Goal: Navigation & Orientation: Go to known website

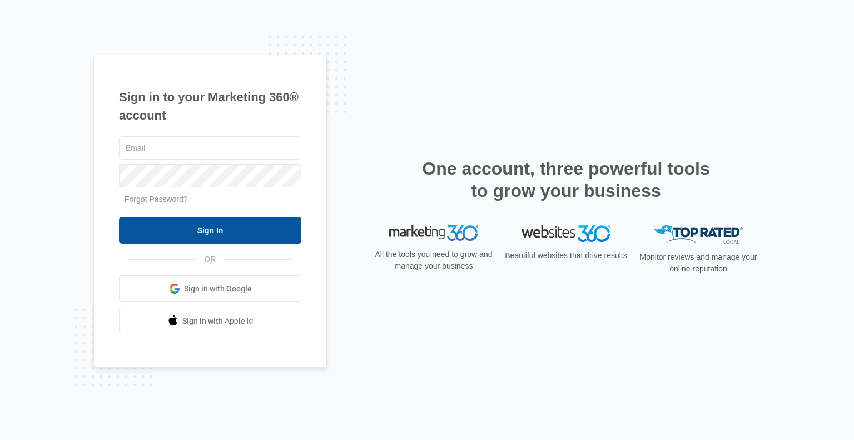
type input "[PERSON_NAME][EMAIL_ADDRESS][DOMAIN_NAME]"
click at [187, 232] on input "Sign In" at bounding box center [210, 230] width 182 height 27
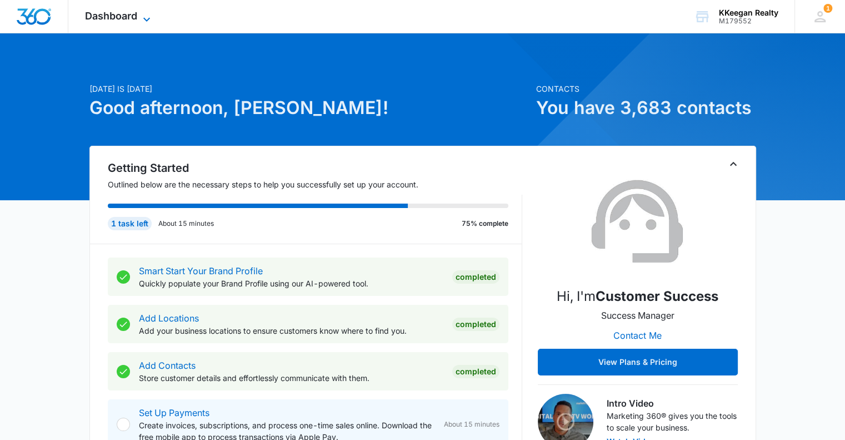
click at [104, 16] on span "Dashboard" at bounding box center [111, 16] width 52 height 12
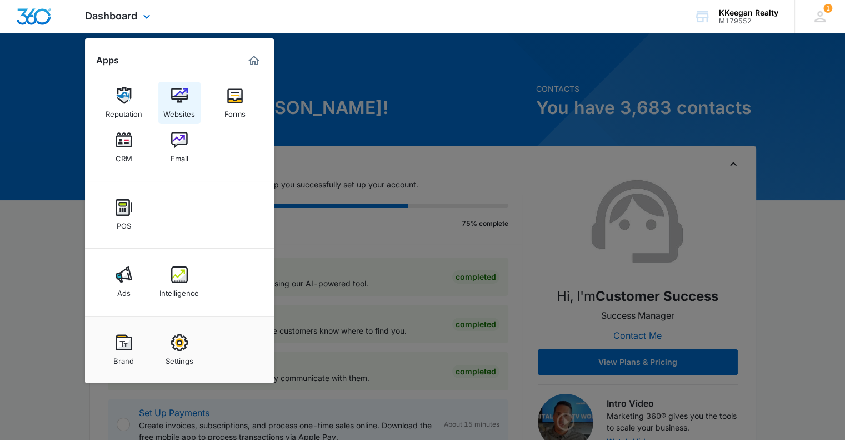
click at [175, 96] on img at bounding box center [179, 95] width 17 height 17
